Goal: Contribute content

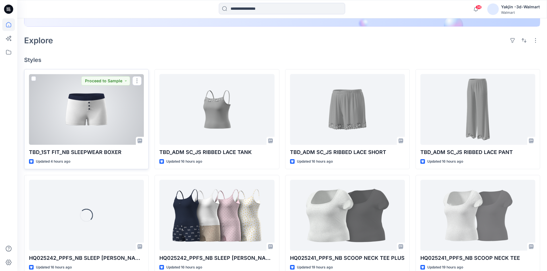
scroll to position [115, 0]
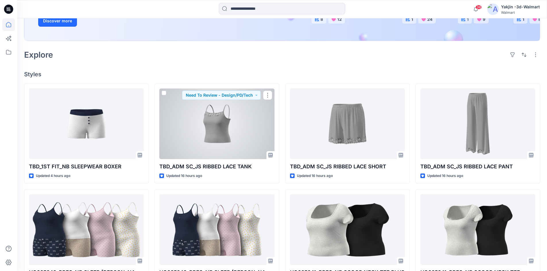
click at [221, 116] on div at bounding box center [216, 123] width 115 height 71
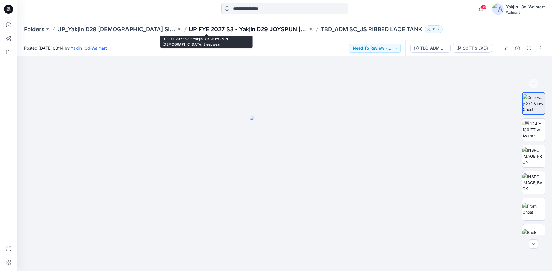
click at [189, 30] on p "UP FYE 2027 S3 - Yakjin D29 JOYSPUN [DEMOGRAPHIC_DATA] Sleepwear" at bounding box center [248, 29] width 119 height 8
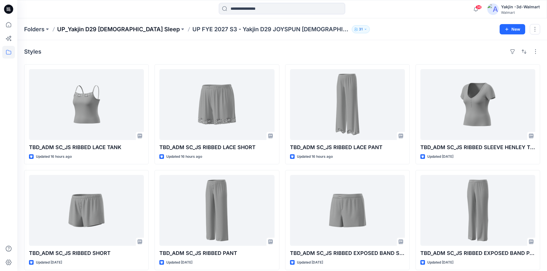
click at [104, 28] on p "UP_Yakjin D29 [DEMOGRAPHIC_DATA] Sleep" at bounding box center [118, 29] width 123 height 8
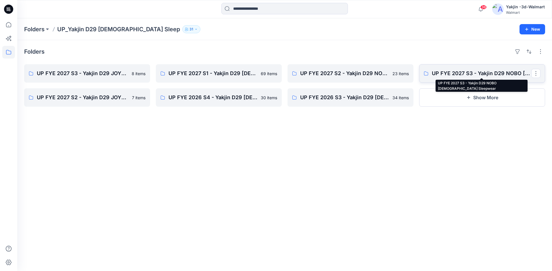
click at [449, 75] on p "UP FYE 2027 S3 - Yakjin D29 NOBO Ladies Sleepwear" at bounding box center [480, 74] width 99 height 8
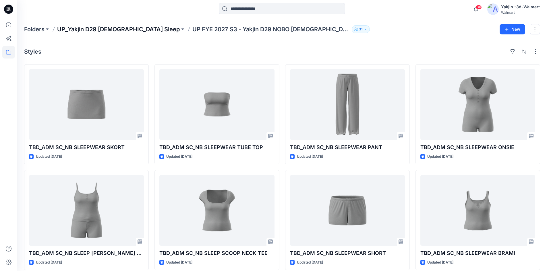
click at [105, 32] on p "UP_Yakjin D29 [DEMOGRAPHIC_DATA] Sleep" at bounding box center [118, 29] width 123 height 8
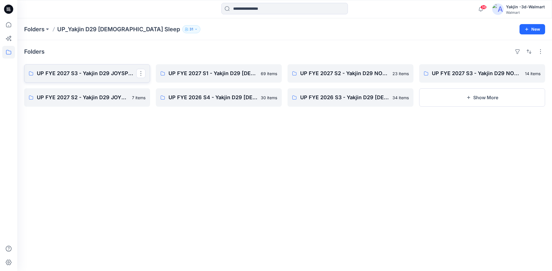
click at [116, 77] on p "UP FYE 2027 S3 - Yakjin D29 JOYSPUN [DEMOGRAPHIC_DATA] Sleepwear" at bounding box center [86, 74] width 99 height 8
click at [110, 74] on p "UP FYE 2027 S3 - Yakjin D29 JOYSPUN [DEMOGRAPHIC_DATA] Sleepwear" at bounding box center [86, 74] width 99 height 8
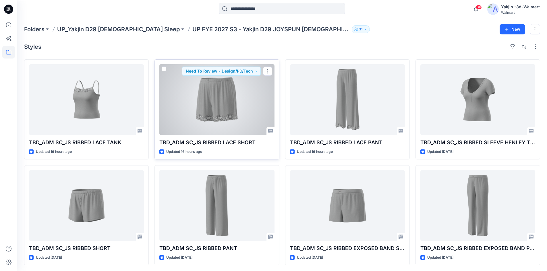
scroll to position [6, 0]
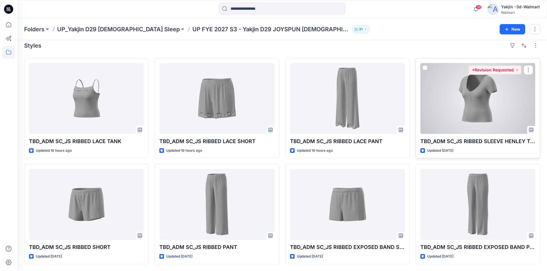
click at [462, 105] on div at bounding box center [478, 98] width 115 height 71
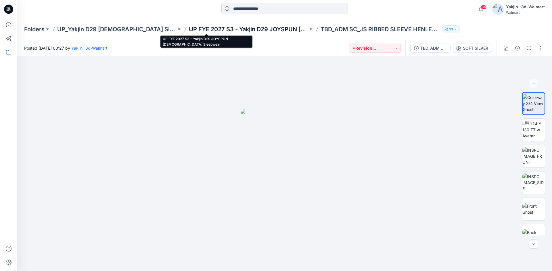
click at [238, 28] on p "UP FYE 2027 S3 - Yakjin D29 JOYSPUN [DEMOGRAPHIC_DATA] Sleepwear" at bounding box center [248, 29] width 119 height 8
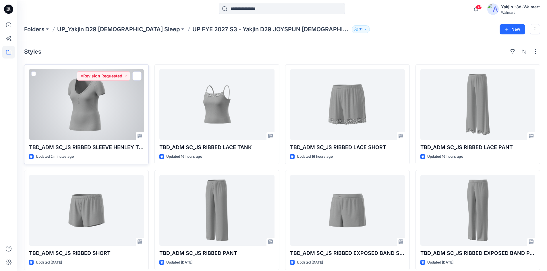
click at [116, 126] on div at bounding box center [86, 104] width 115 height 71
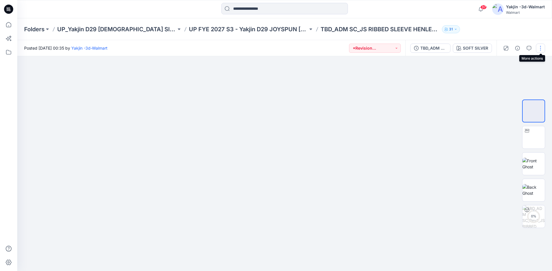
click at [539, 49] on button "button" at bounding box center [539, 48] width 9 height 9
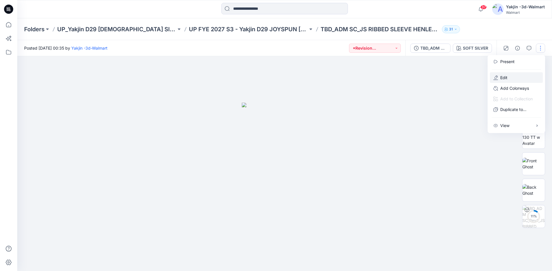
click at [516, 81] on button "Edit" at bounding box center [515, 77] width 53 height 11
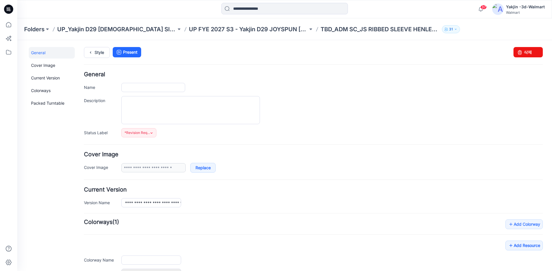
type input "**********"
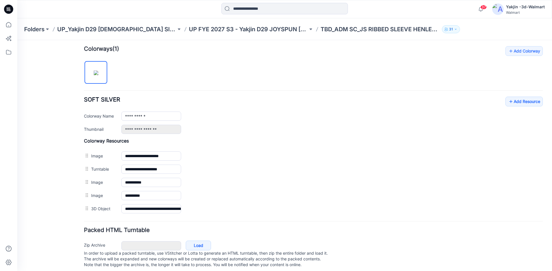
scroll to position [184, 0]
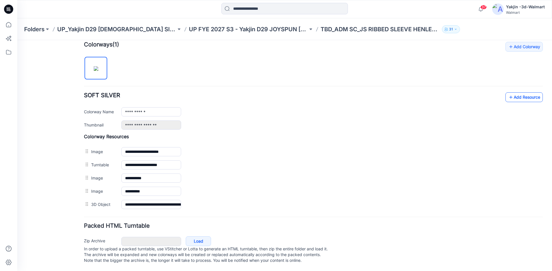
click at [532, 92] on link "Add Resource" at bounding box center [523, 97] width 37 height 10
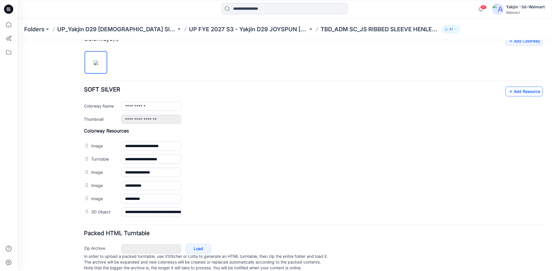
click at [521, 93] on link "Add Resource" at bounding box center [523, 92] width 37 height 10
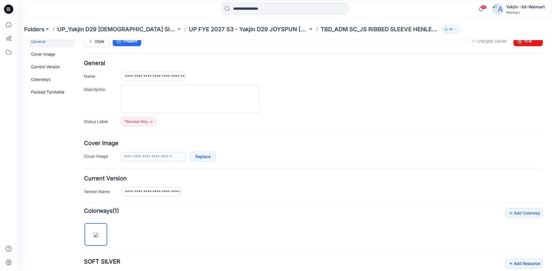
scroll to position [0, 0]
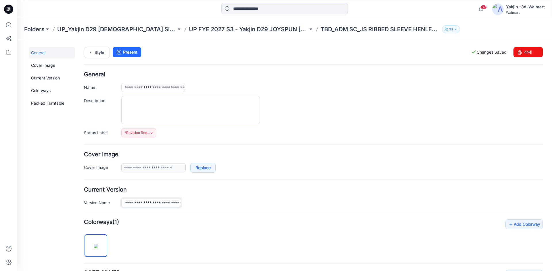
click at [158, 202] on input "**********" at bounding box center [151, 202] width 60 height 9
click at [161, 87] on input "**********" at bounding box center [153, 87] width 64 height 9
paste input "*****"
type input "**********"
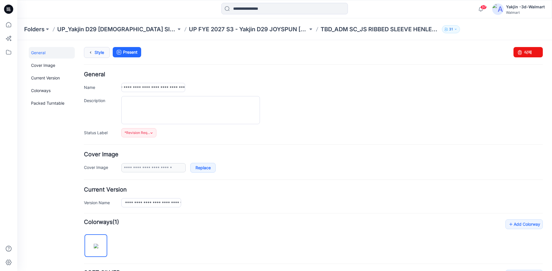
click at [98, 50] on link "Style" at bounding box center [97, 52] width 26 height 11
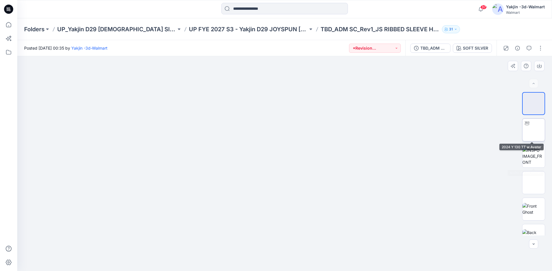
click at [533, 130] on img at bounding box center [533, 130] width 0 height 0
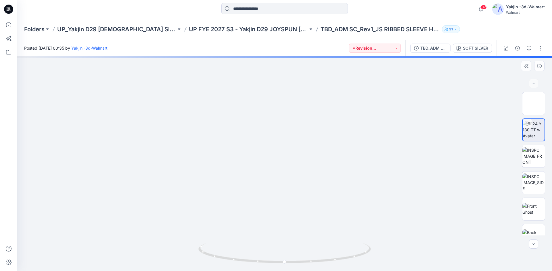
drag, startPoint x: 299, startPoint y: 223, endPoint x: 299, endPoint y: 200, distance: 22.4
click at [299, 200] on img at bounding box center [284, 77] width 529 height 388
drag, startPoint x: 309, startPoint y: 216, endPoint x: 309, endPoint y: 225, distance: 8.9
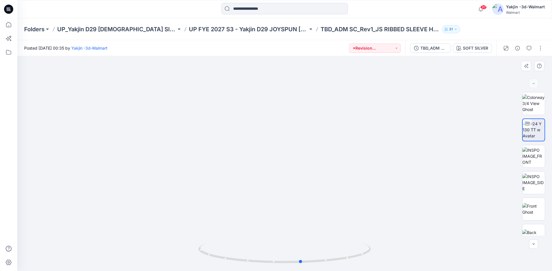
drag, startPoint x: 329, startPoint y: 261, endPoint x: 173, endPoint y: 263, distance: 155.7
click at [173, 263] on div at bounding box center [284, 163] width 534 height 215
drag, startPoint x: 323, startPoint y: 88, endPoint x: 308, endPoint y: 178, distance: 91.3
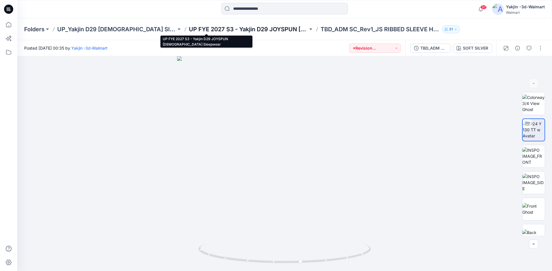
click at [228, 29] on p "UP FYE 2027 S3 - Yakjin D29 JOYSPUN [DEMOGRAPHIC_DATA] Sleepwear" at bounding box center [248, 29] width 119 height 8
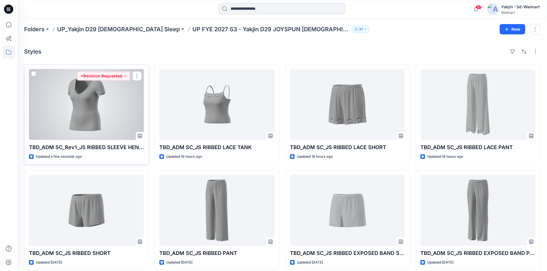
click at [94, 122] on div at bounding box center [86, 104] width 115 height 71
